Goal: Task Accomplishment & Management: Use online tool/utility

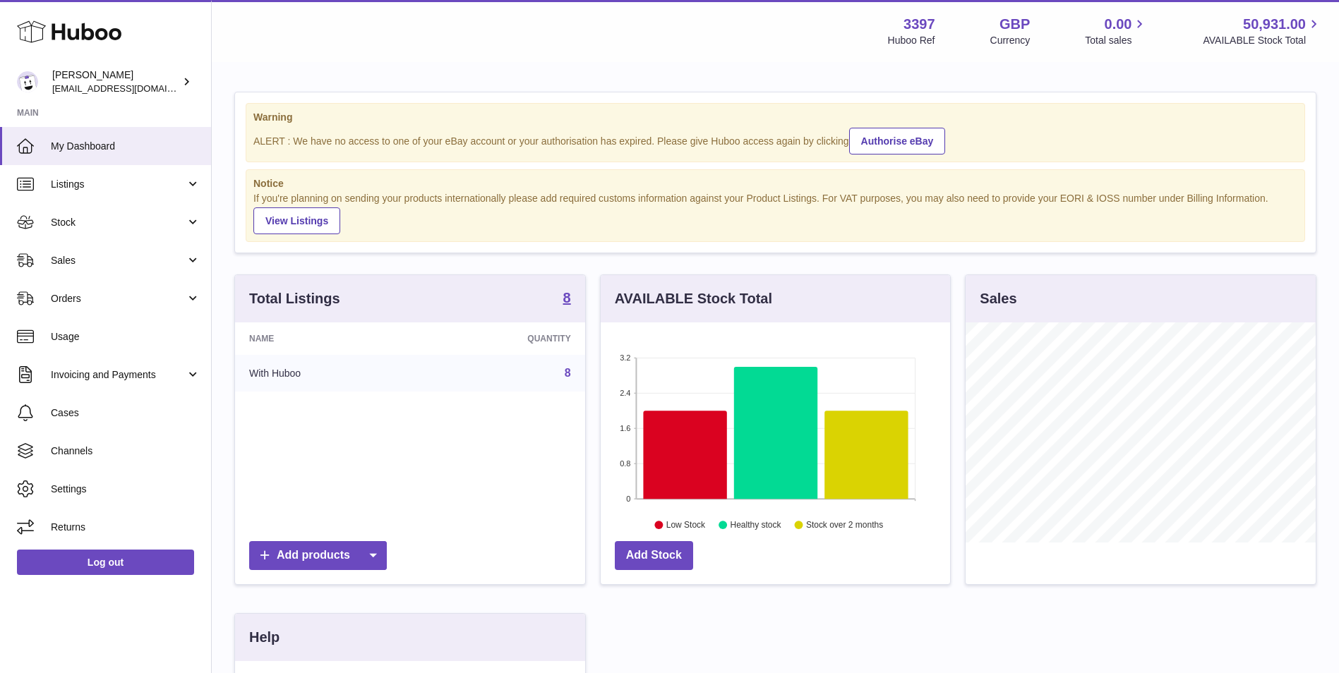
scroll to position [220, 349]
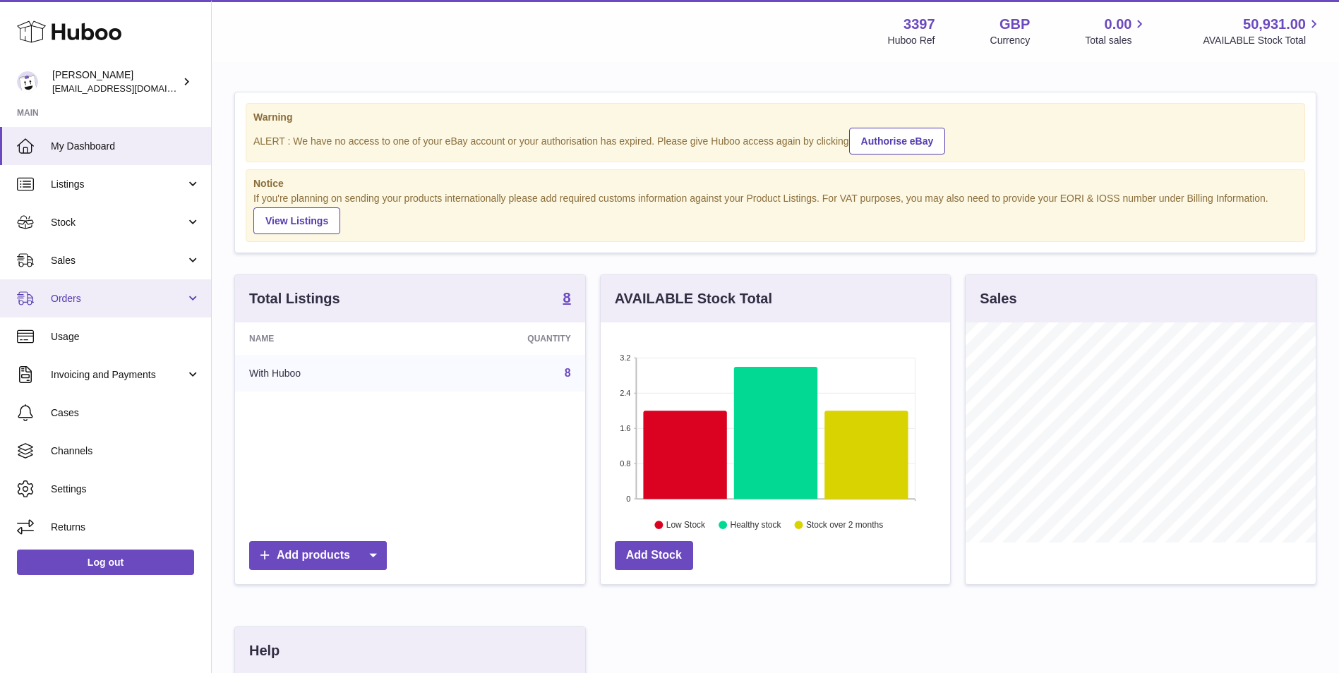
click at [192, 300] on link "Orders" at bounding box center [105, 298] width 211 height 38
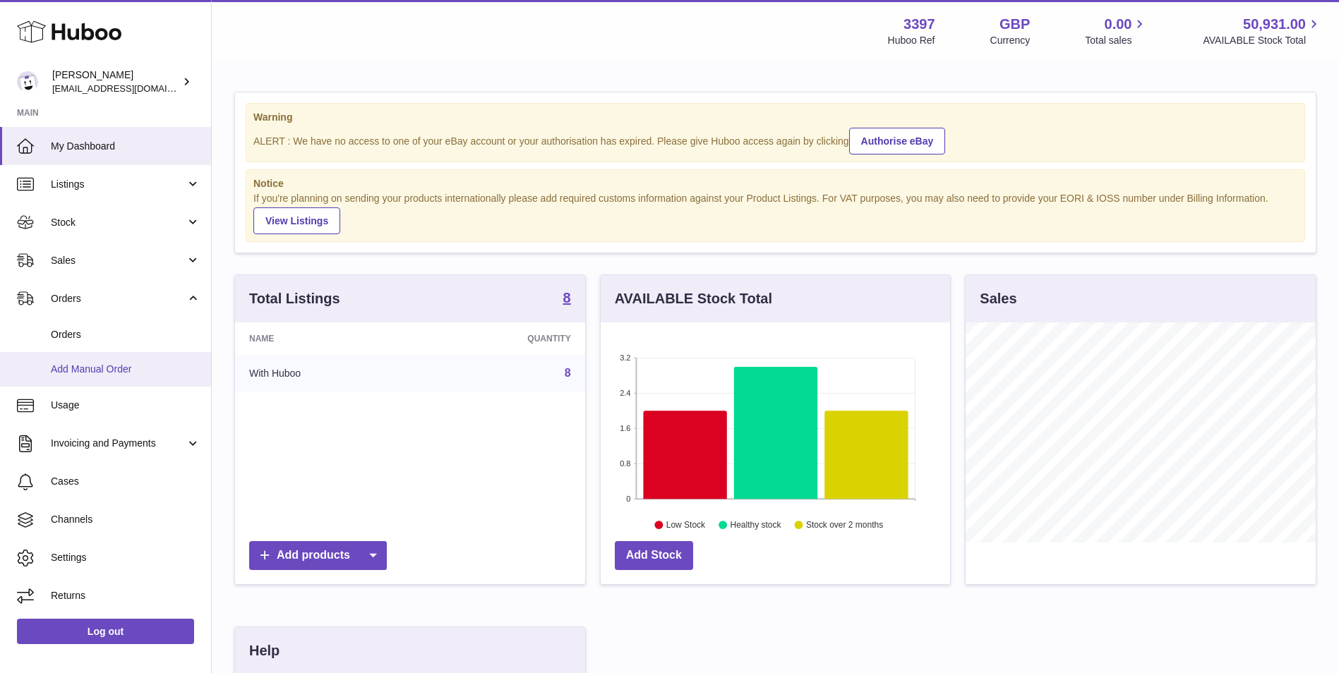
drag, startPoint x: 85, startPoint y: 373, endPoint x: 98, endPoint y: 375, distance: 12.8
click at [85, 373] on span "Add Manual Order" at bounding box center [126, 369] width 150 height 13
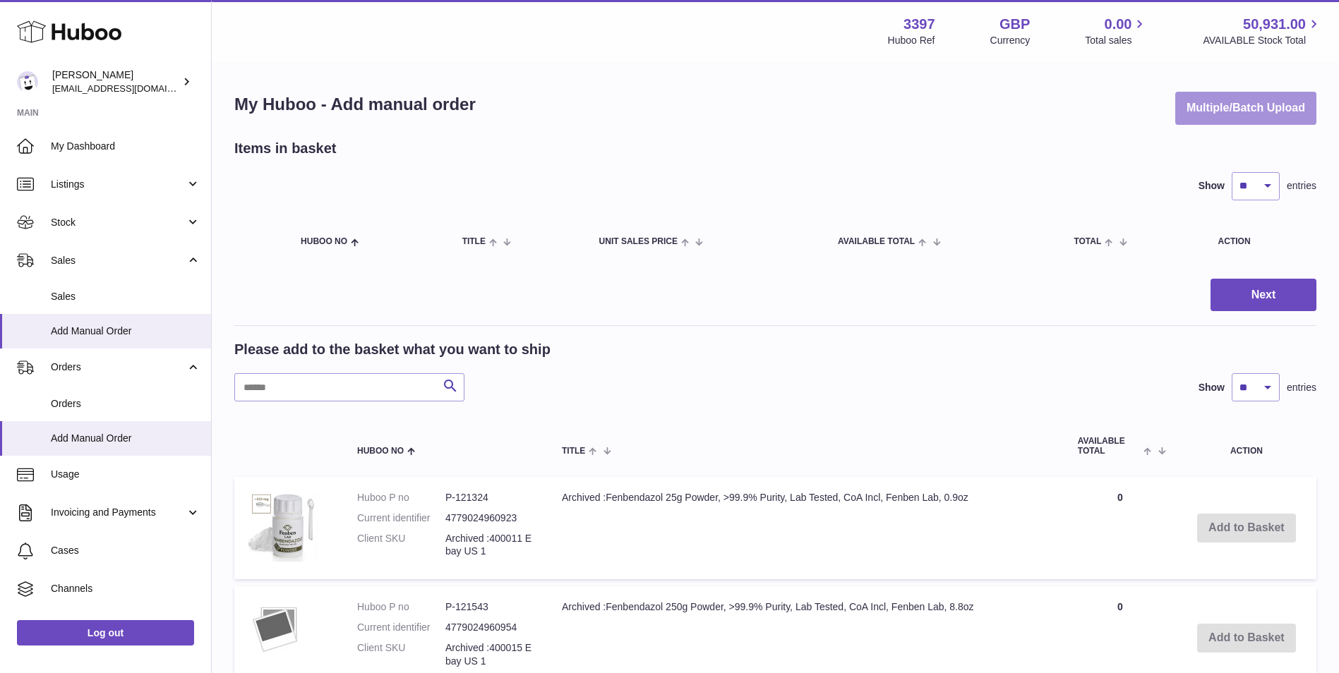
click at [1224, 104] on button "Multiple/Batch Upload" at bounding box center [1245, 108] width 141 height 33
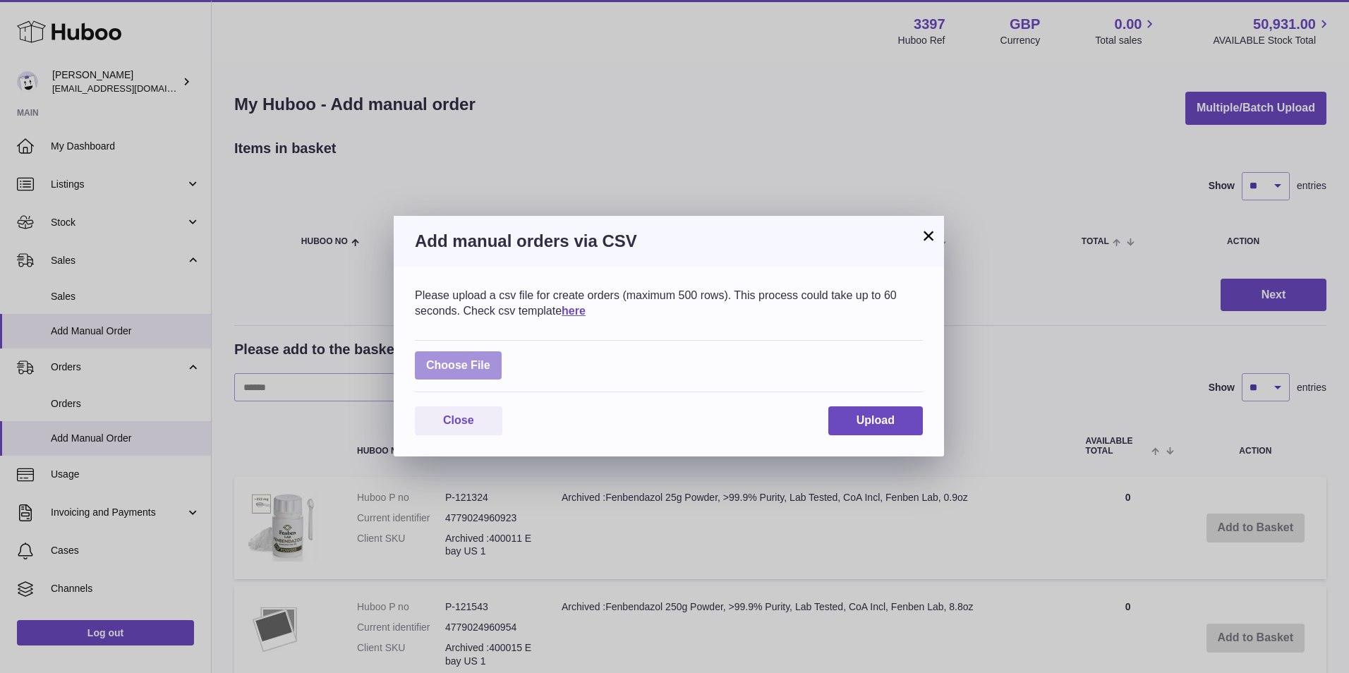
click at [445, 361] on label at bounding box center [458, 365] width 87 height 29
click at [490, 359] on input "file" at bounding box center [490, 358] width 1 height 1
type input "**********"
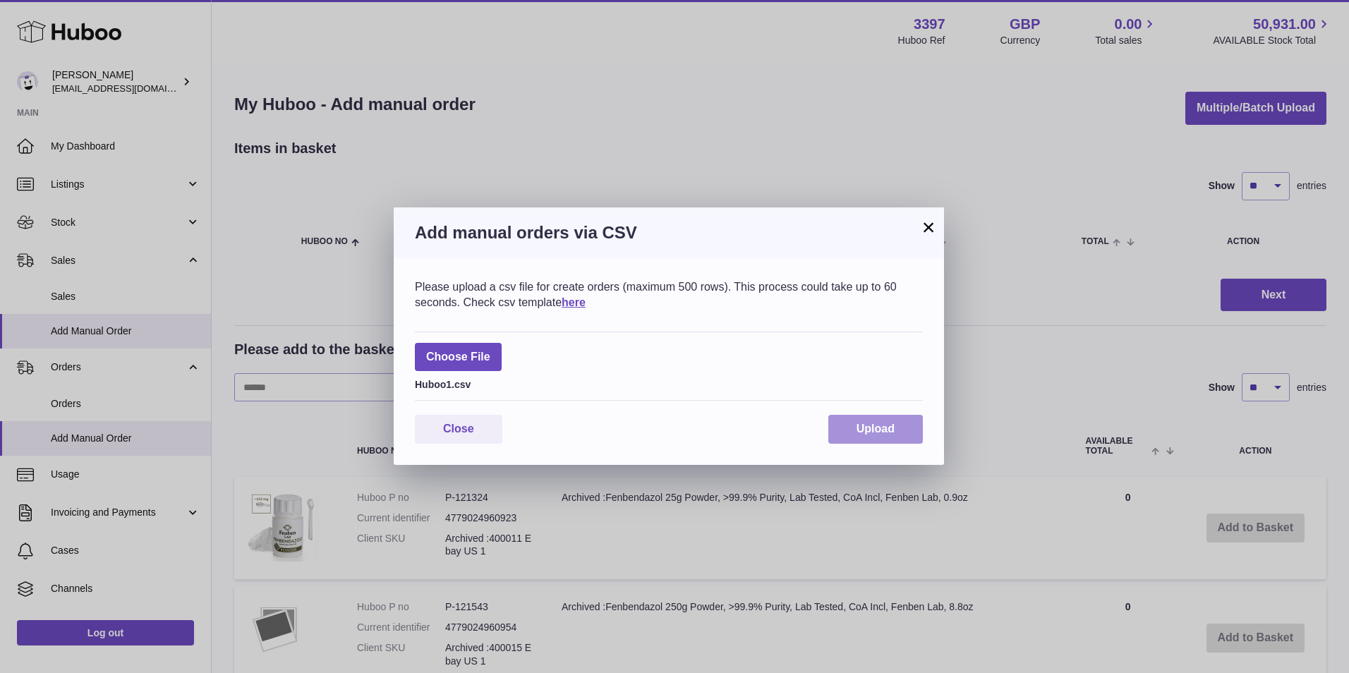
click at [862, 434] on span "Upload" at bounding box center [876, 429] width 38 height 12
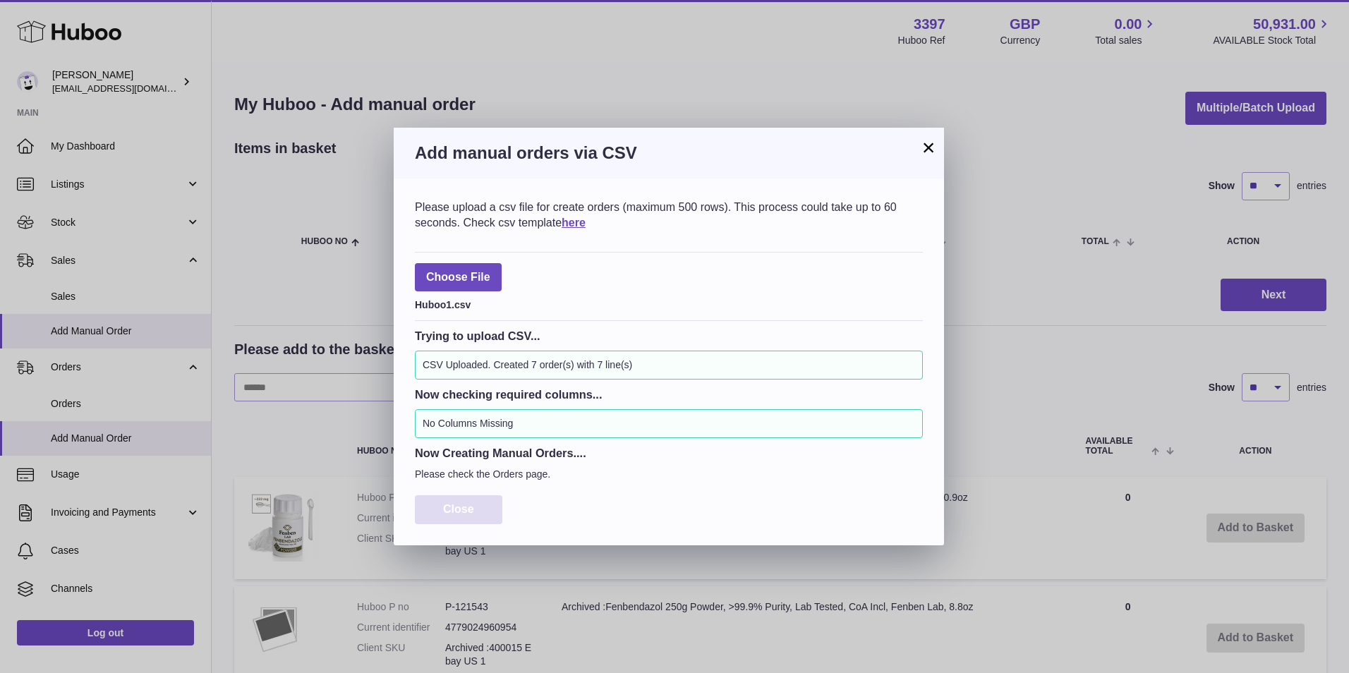
click at [481, 506] on button "Close" at bounding box center [459, 509] width 88 height 29
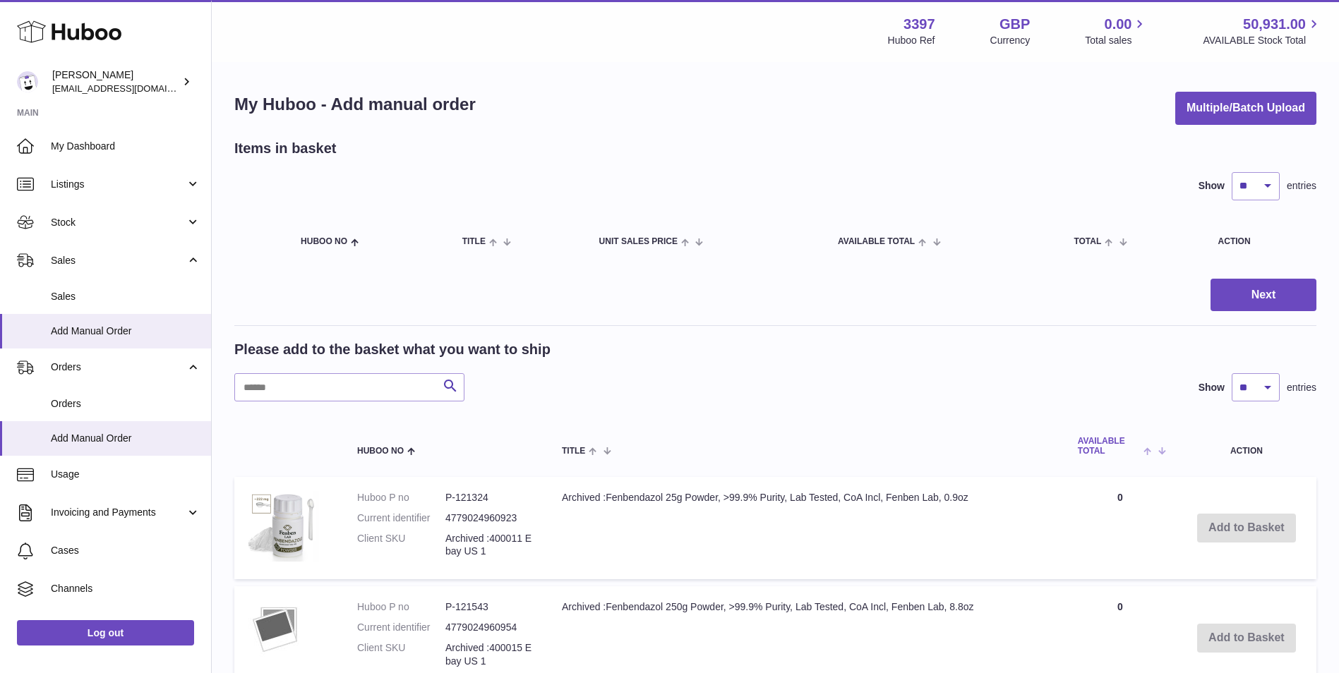
click at [1102, 455] on span "AVAILABLE Total" at bounding box center [1109, 446] width 63 height 18
click at [1092, 445] on span "AVAILABLE Total" at bounding box center [1114, 446] width 73 height 18
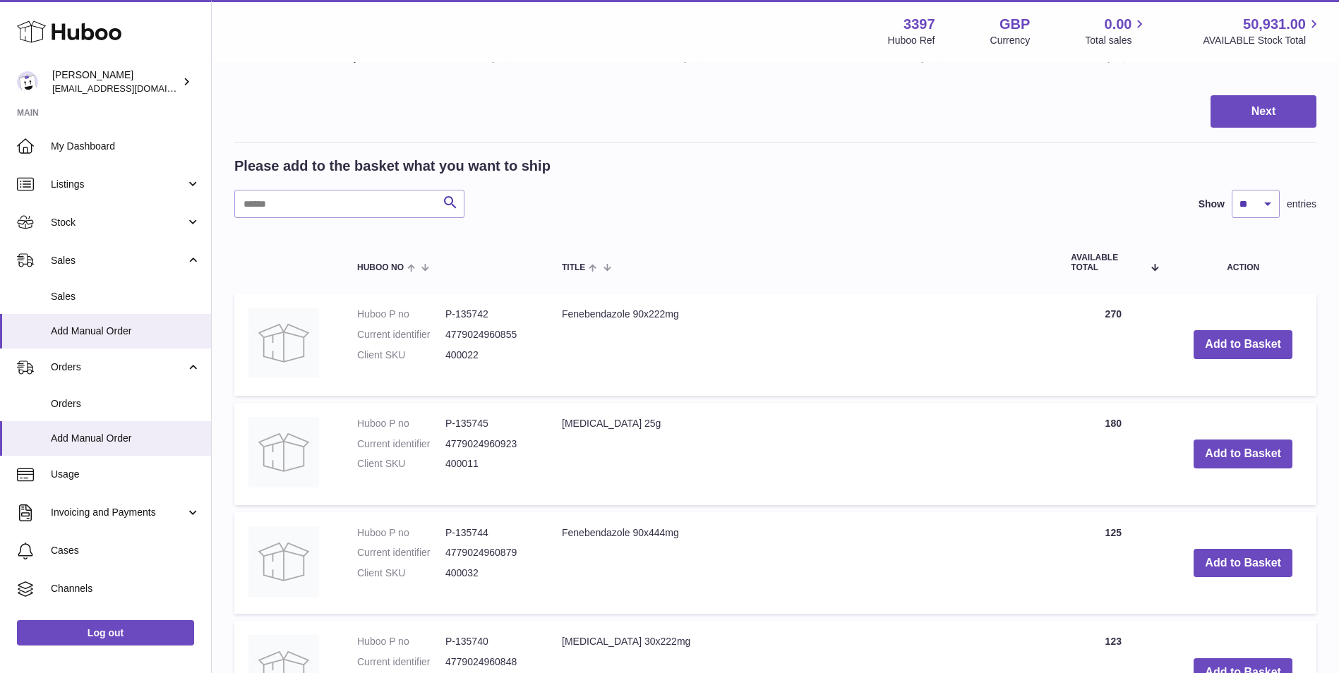
scroll to position [141, 0]
